Goal: Task Accomplishment & Management: Use online tool/utility

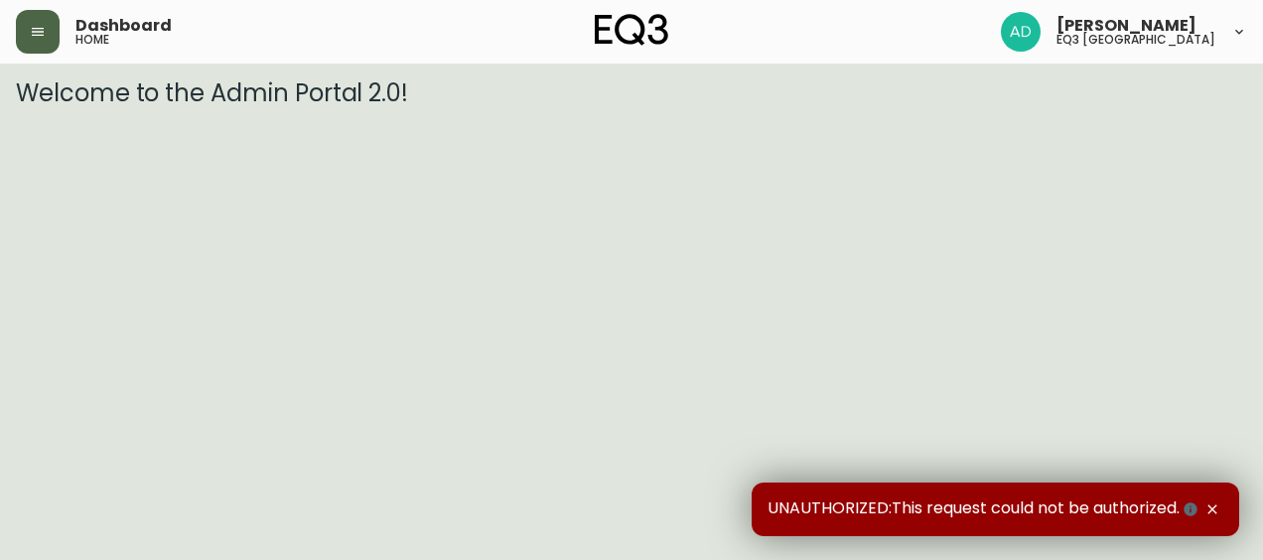
click at [49, 28] on button "button" at bounding box center [38, 32] width 44 height 44
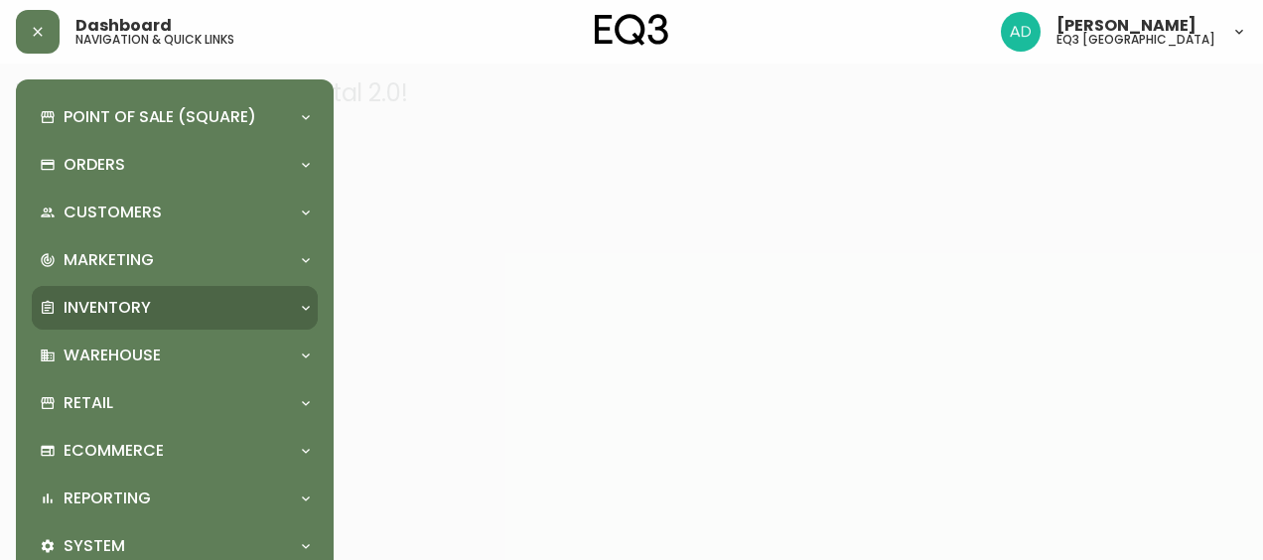
click at [143, 293] on div "Inventory" at bounding box center [175, 308] width 286 height 44
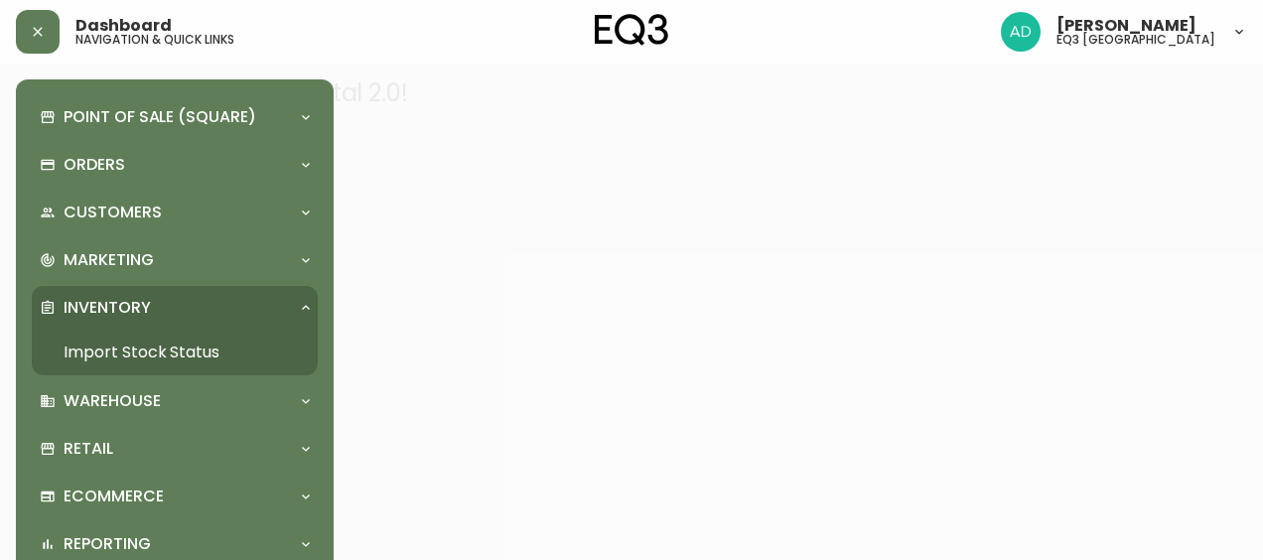
click at [201, 348] on link "Import Stock Status" at bounding box center [175, 353] width 286 height 46
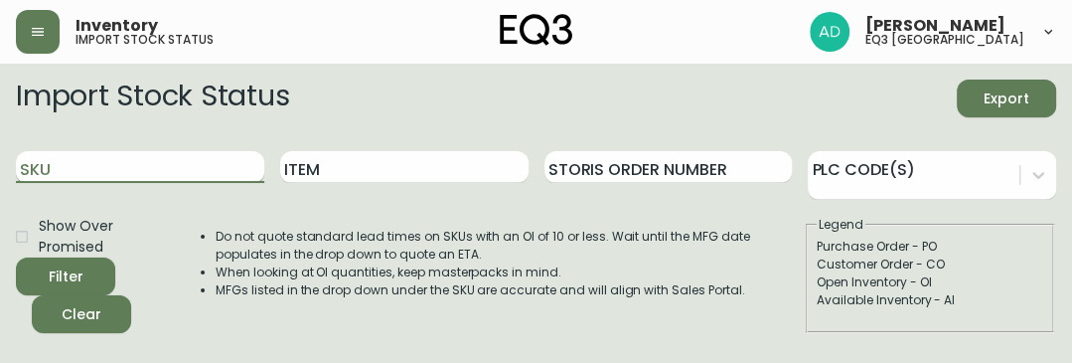
click at [103, 160] on input "SKU" at bounding box center [140, 167] width 248 height 32
click at [16, 257] on button "Filter" at bounding box center [65, 276] width 99 height 38
click at [91, 161] on input "3130-630-8" at bounding box center [140, 167] width 248 height 32
click at [16, 257] on button "Filter" at bounding box center [65, 276] width 99 height 38
drag, startPoint x: 169, startPoint y: 155, endPoint x: 12, endPoint y: 138, distance: 157.8
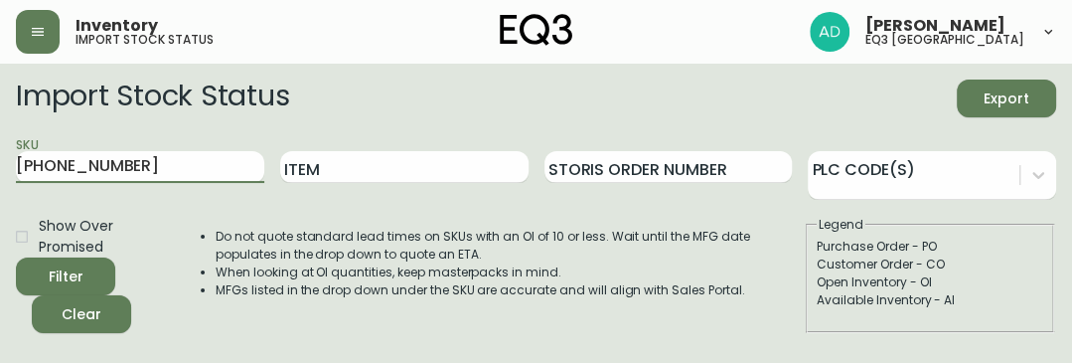
click at [19, 142] on div "SKU 3130-632-8" at bounding box center [140, 167] width 248 height 65
click at [16, 257] on button "Filter" at bounding box center [65, 276] width 99 height 38
drag, startPoint x: 136, startPoint y: 158, endPoint x: -55, endPoint y: 148, distance: 191.0
click at [0, 148] on html "Inventory import stock status Ashley Dougherty eq3 winnipeg Import Stock Status…" at bounding box center [536, 261] width 1072 height 522
click at [16, 257] on button "Filter" at bounding box center [65, 276] width 99 height 38
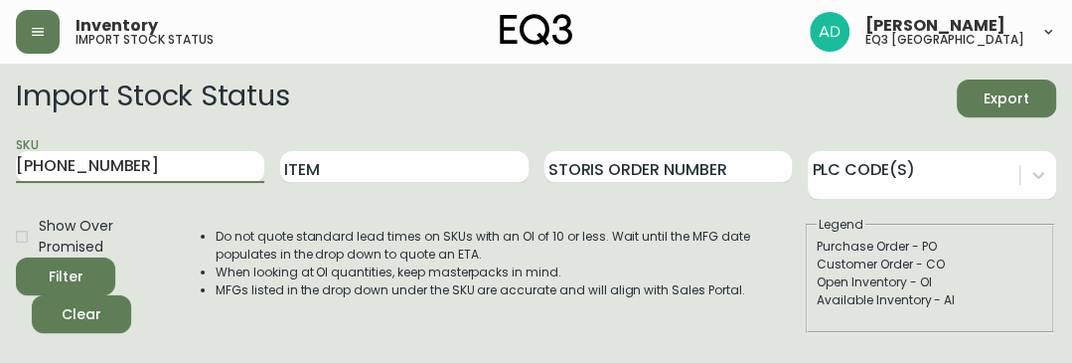
drag, startPoint x: 111, startPoint y: 162, endPoint x: 0, endPoint y: 155, distance: 111.5
click at [0, 157] on html "Inventory import stock status Ashley Dougherty eq3 winnipeg Import Stock Status…" at bounding box center [536, 261] width 1072 height 522
type input "3140-9045-7"
click at [16, 257] on button "Filter" at bounding box center [65, 276] width 99 height 38
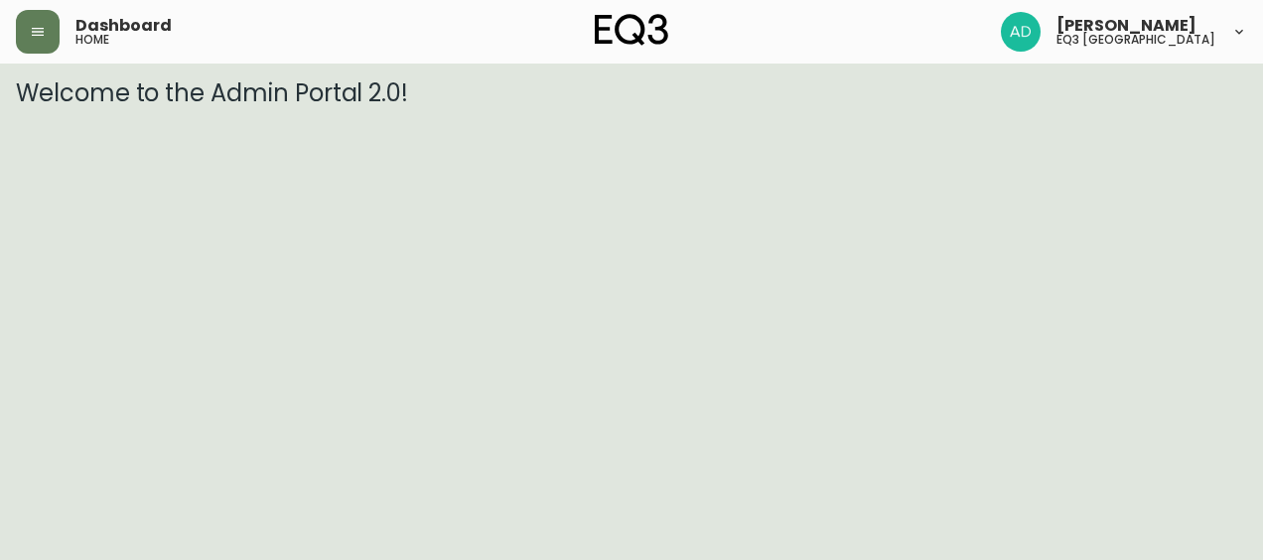
click at [734, 107] on html "Dashboard home Ashley Dougherty eq3 winnipeg Welcome to the Admin Portal 2.0!" at bounding box center [631, 53] width 1263 height 107
